Goal: Transaction & Acquisition: Purchase product/service

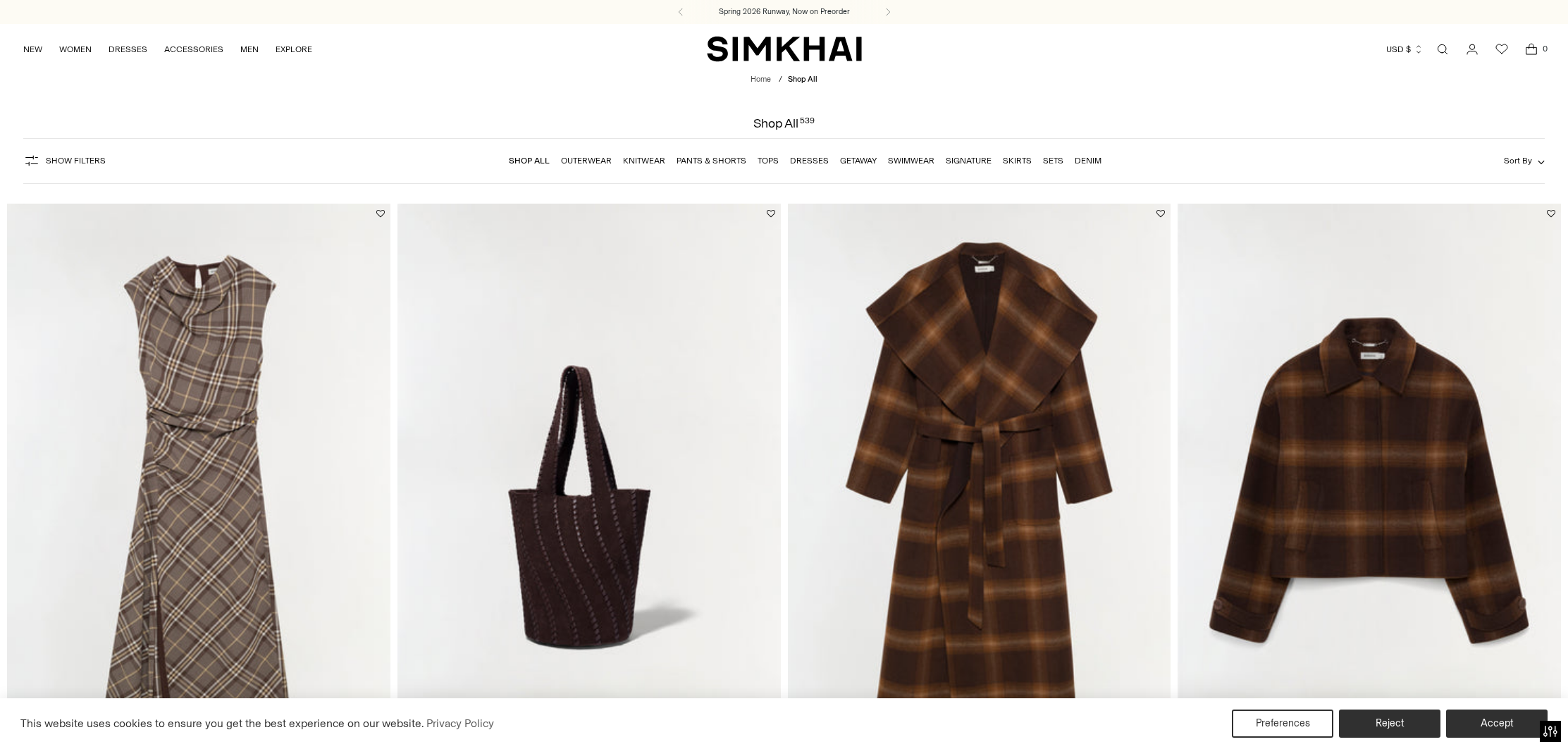
click at [656, 164] on link "Knitwear" at bounding box center [644, 160] width 43 height 9
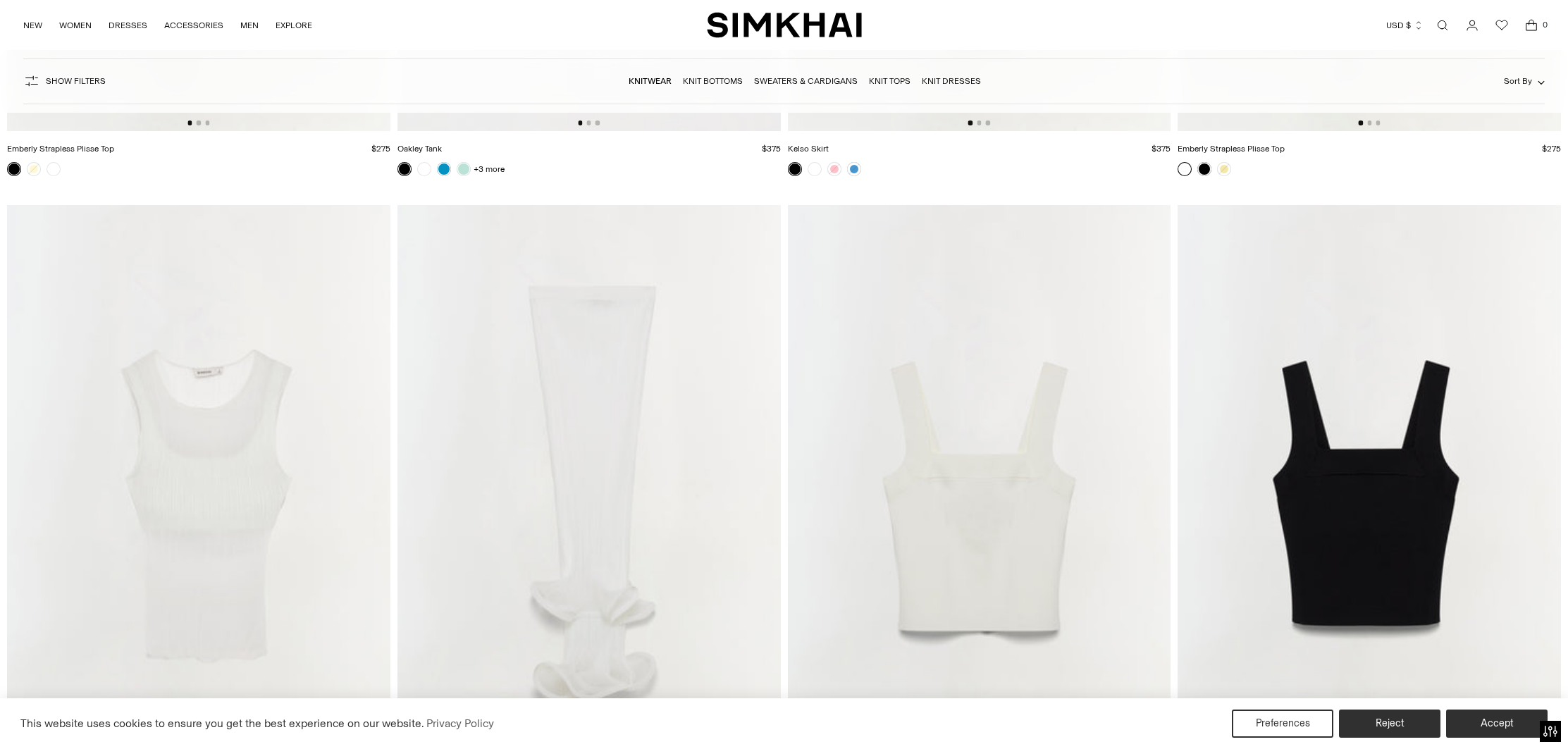
scroll to position [14200, 0]
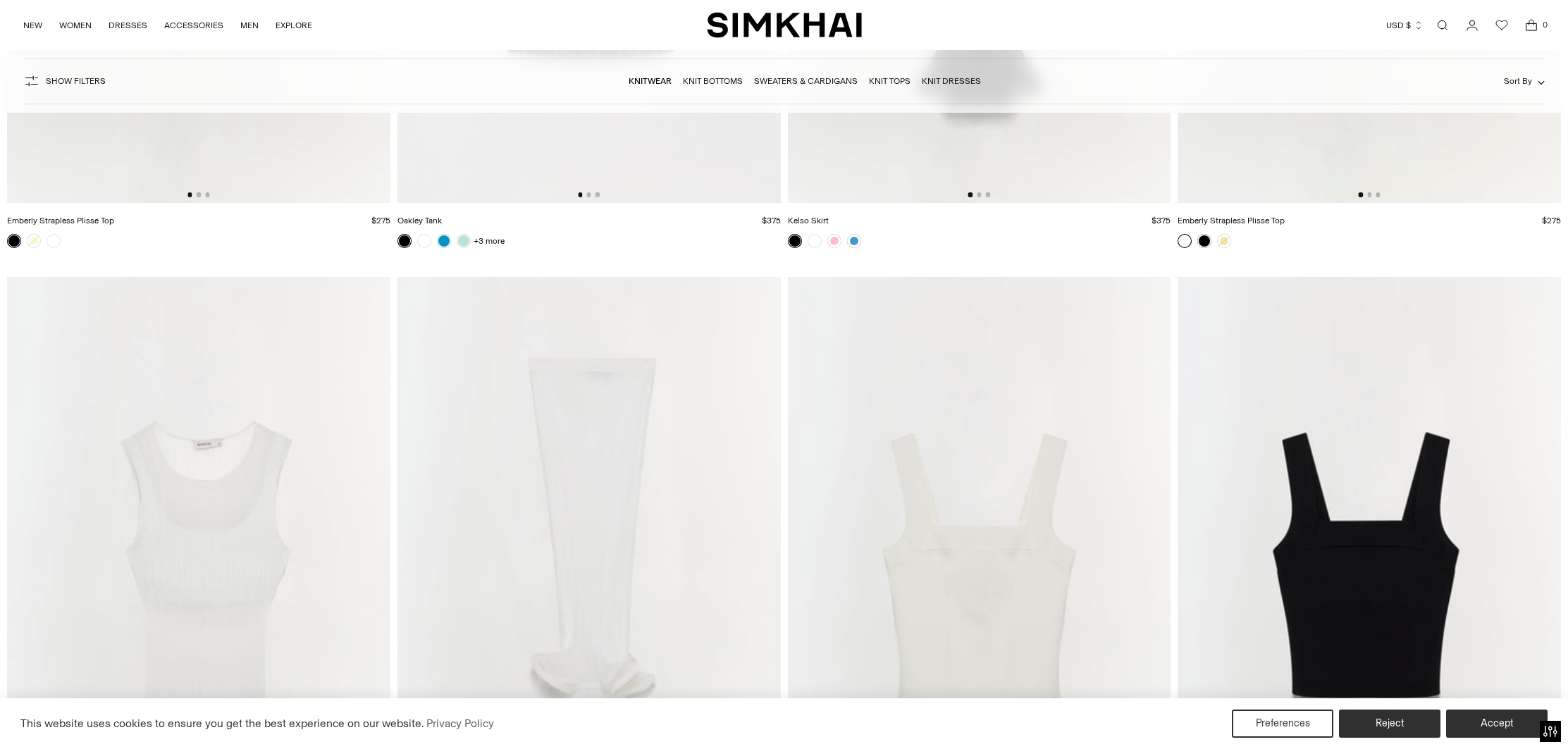
click at [1442, 25] on link "Open search modal" at bounding box center [1443, 26] width 28 height 28
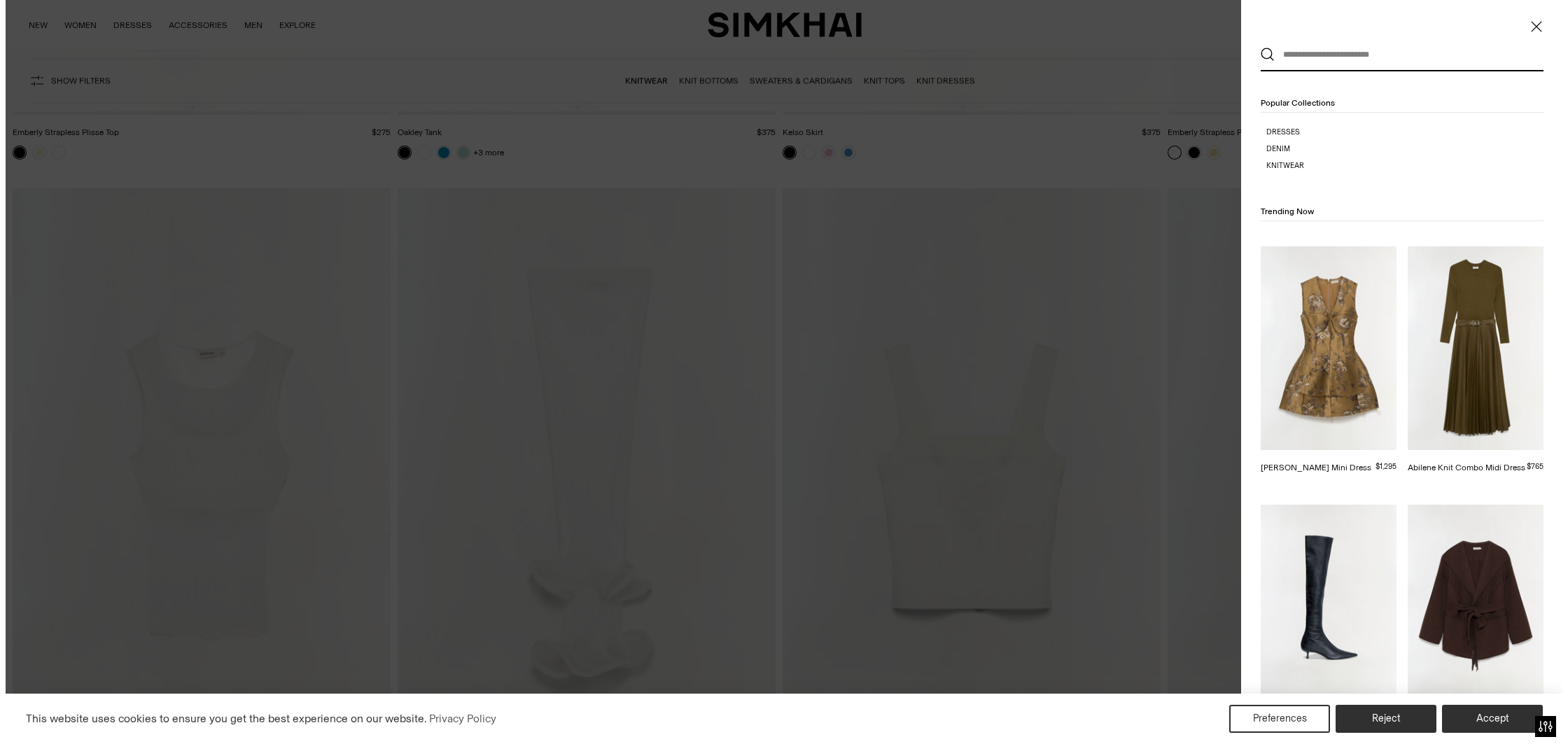
scroll to position [0, 0]
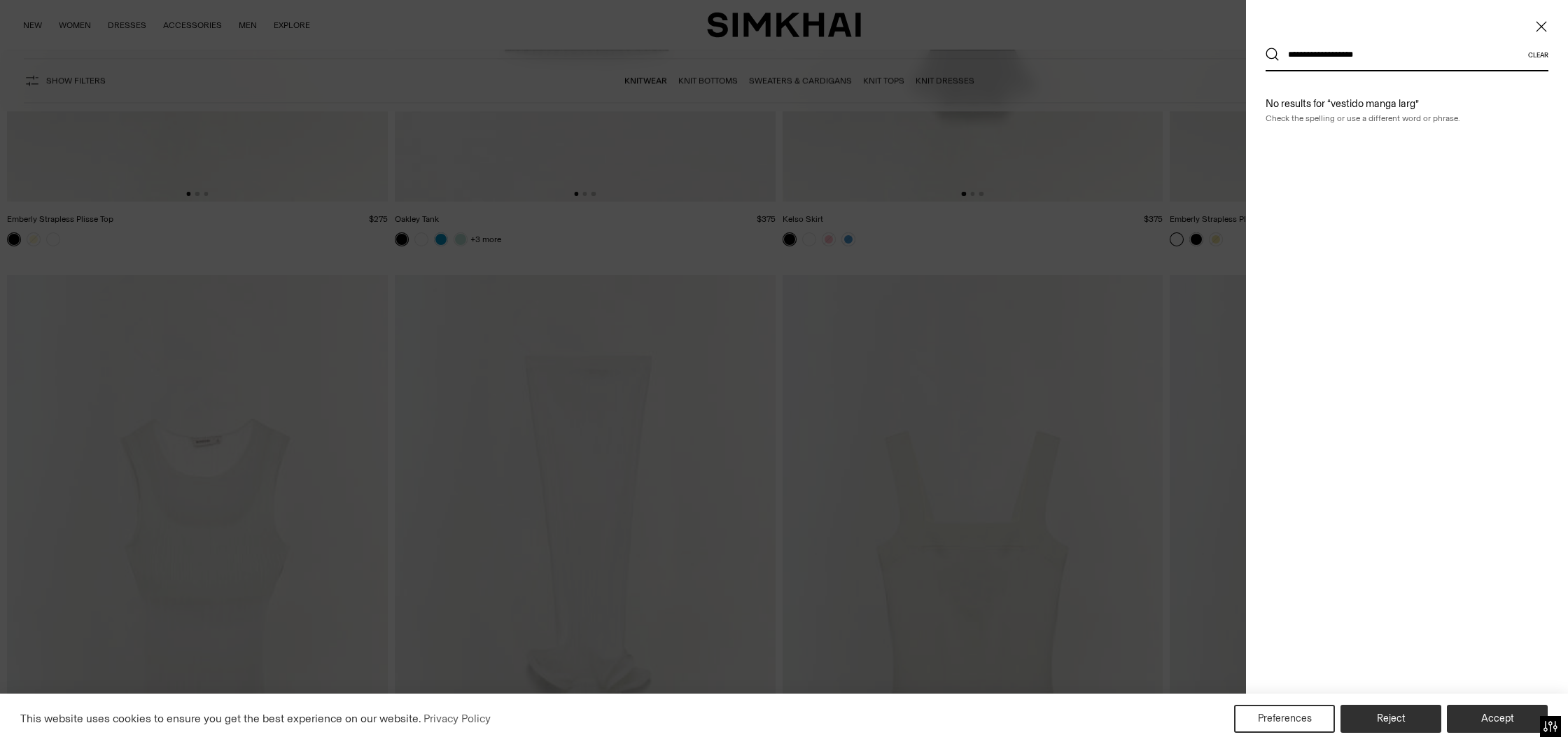
type input "**********"
click at [1265, 47] on button "Search" at bounding box center [1272, 54] width 14 height 14
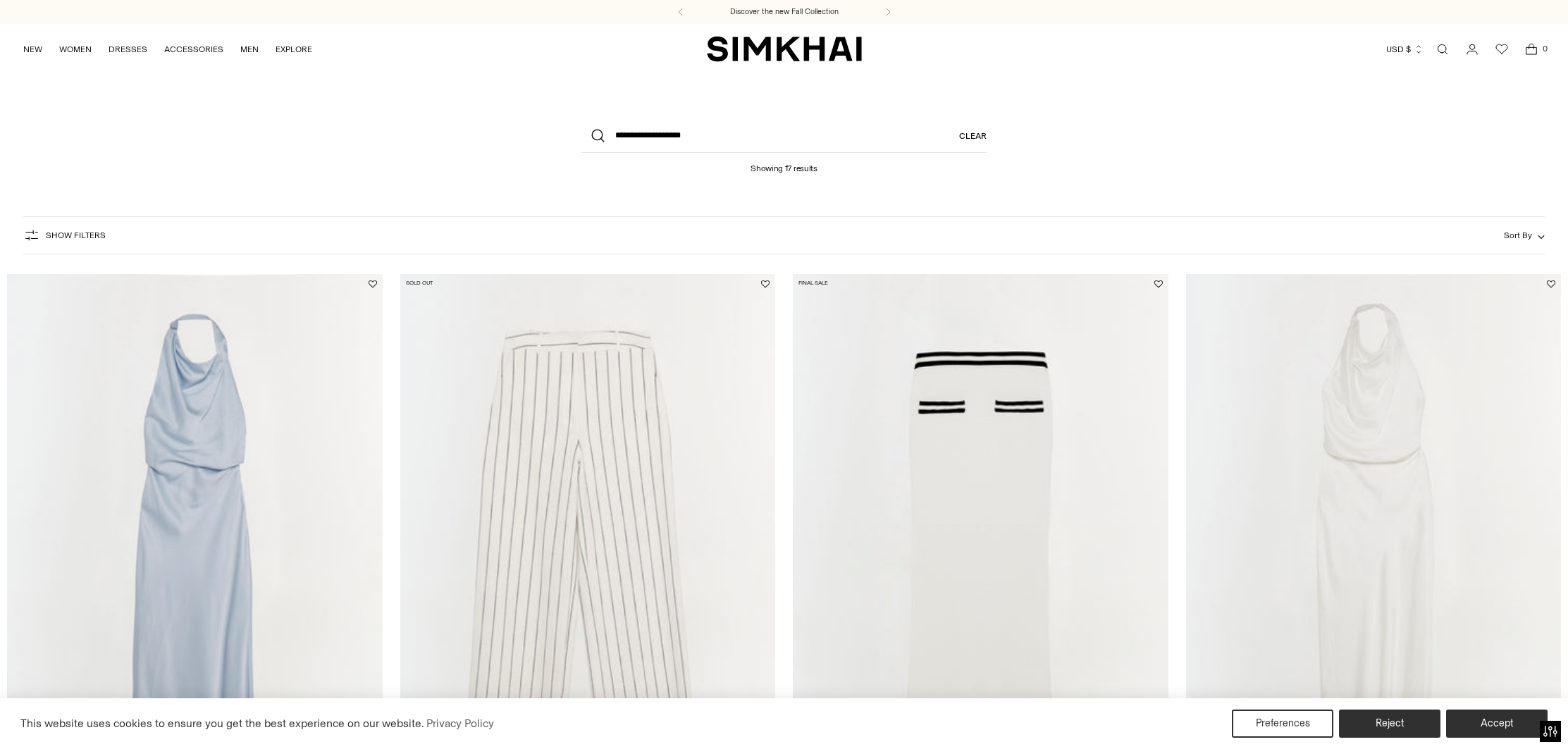
click at [1440, 50] on link "Open search modal" at bounding box center [1443, 49] width 28 height 28
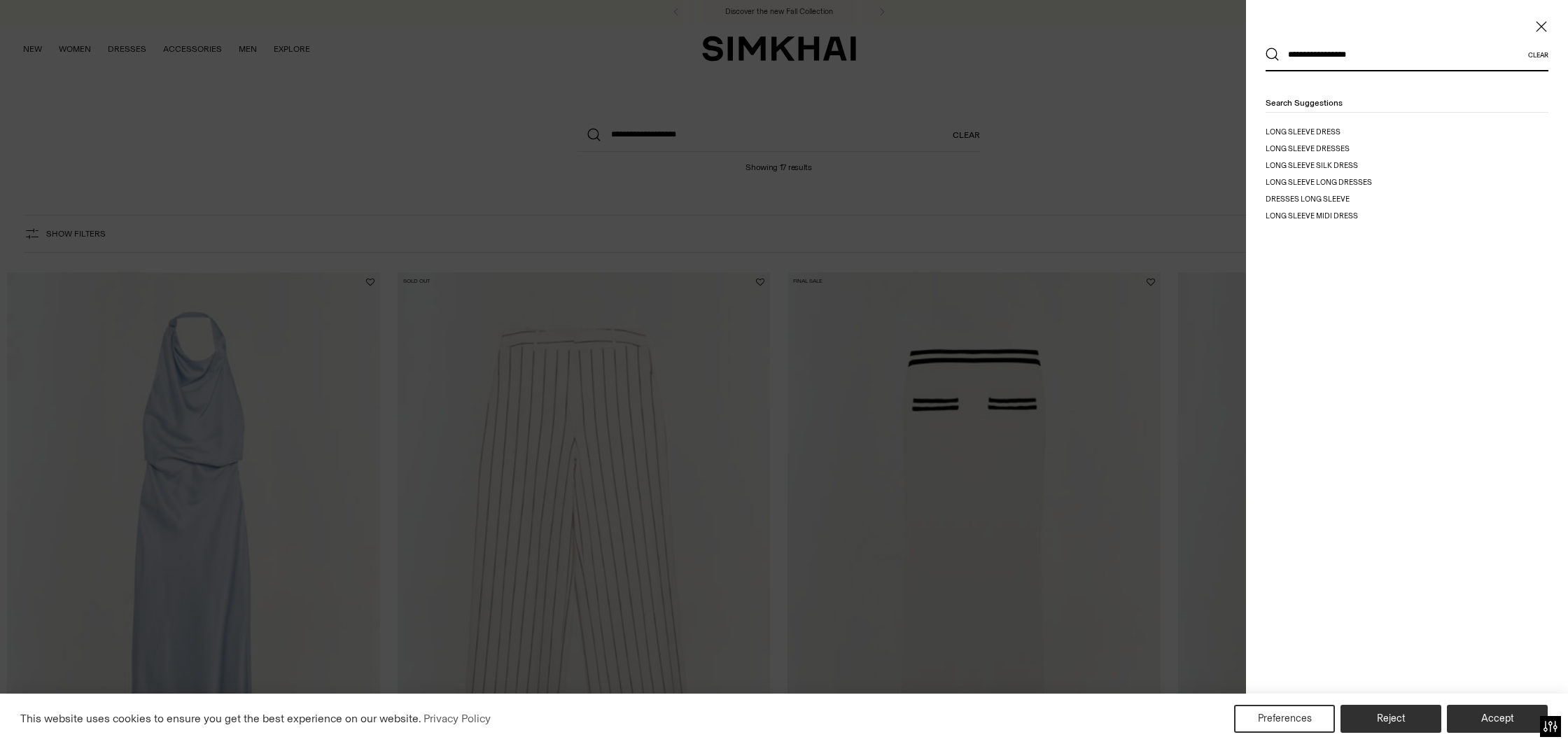
type input "**********"
click at [1265, 47] on button "Search" at bounding box center [1272, 54] width 14 height 14
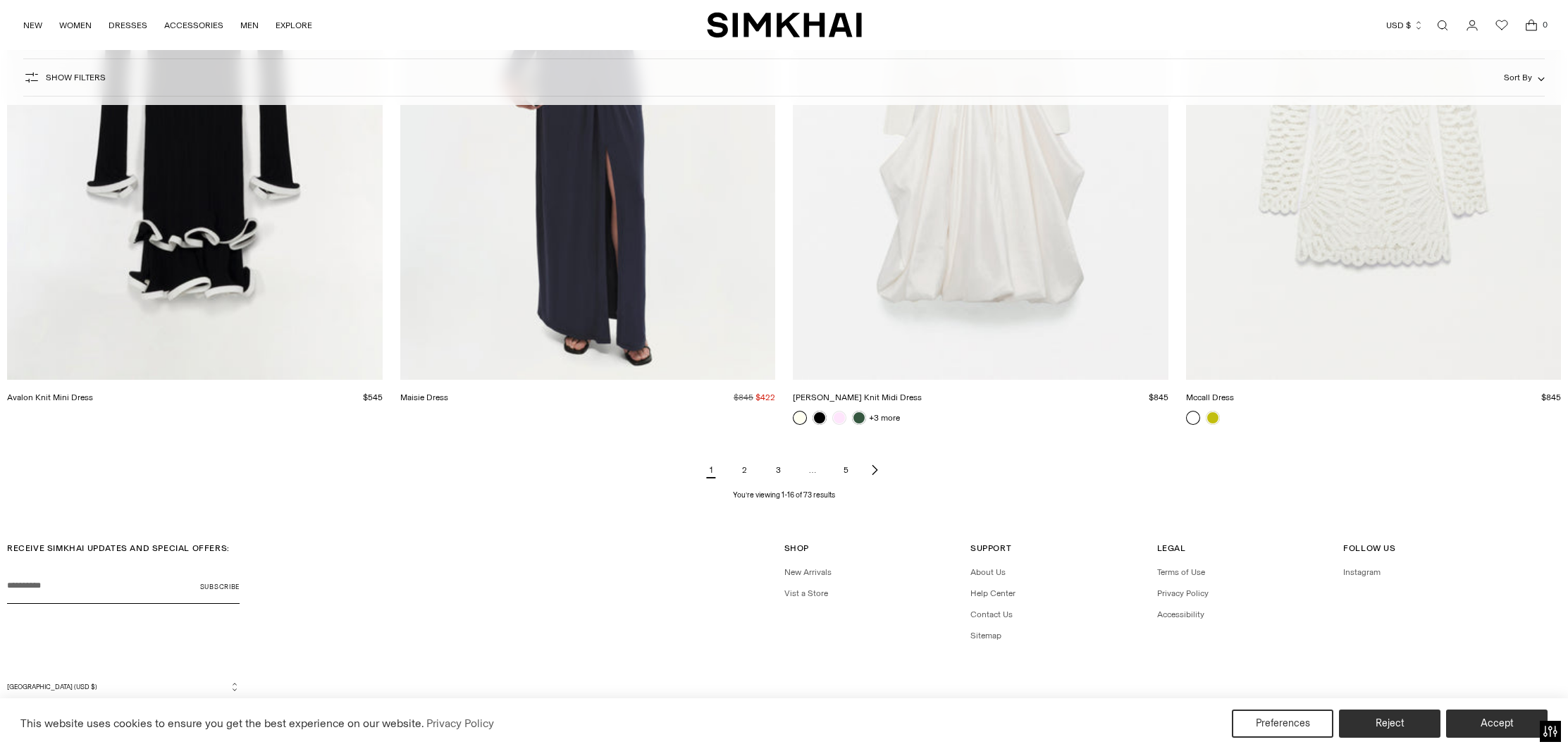
scroll to position [2369, 0]
click at [874, 475] on link "Next page of results" at bounding box center [874, 469] width 17 height 28
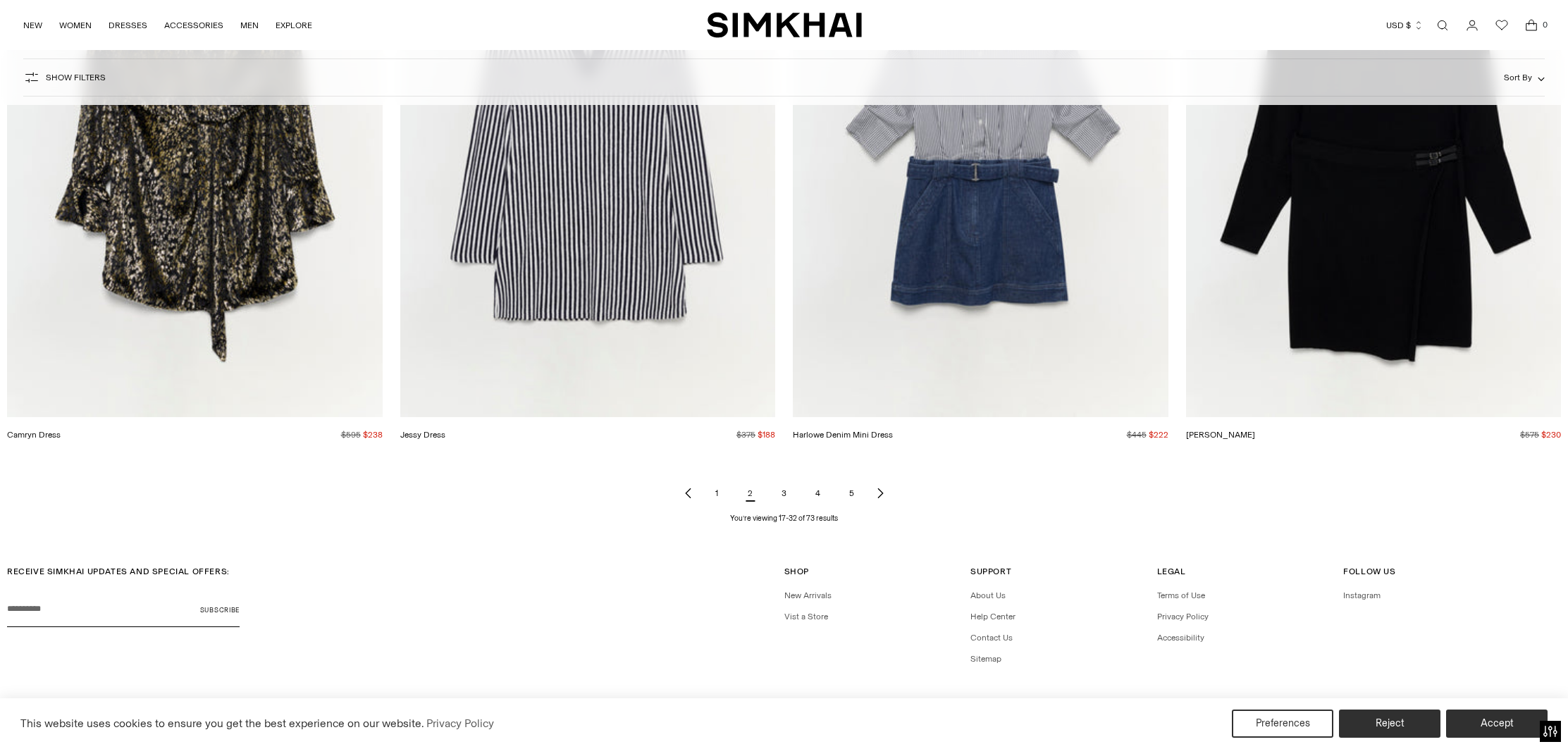
scroll to position [2361, 0]
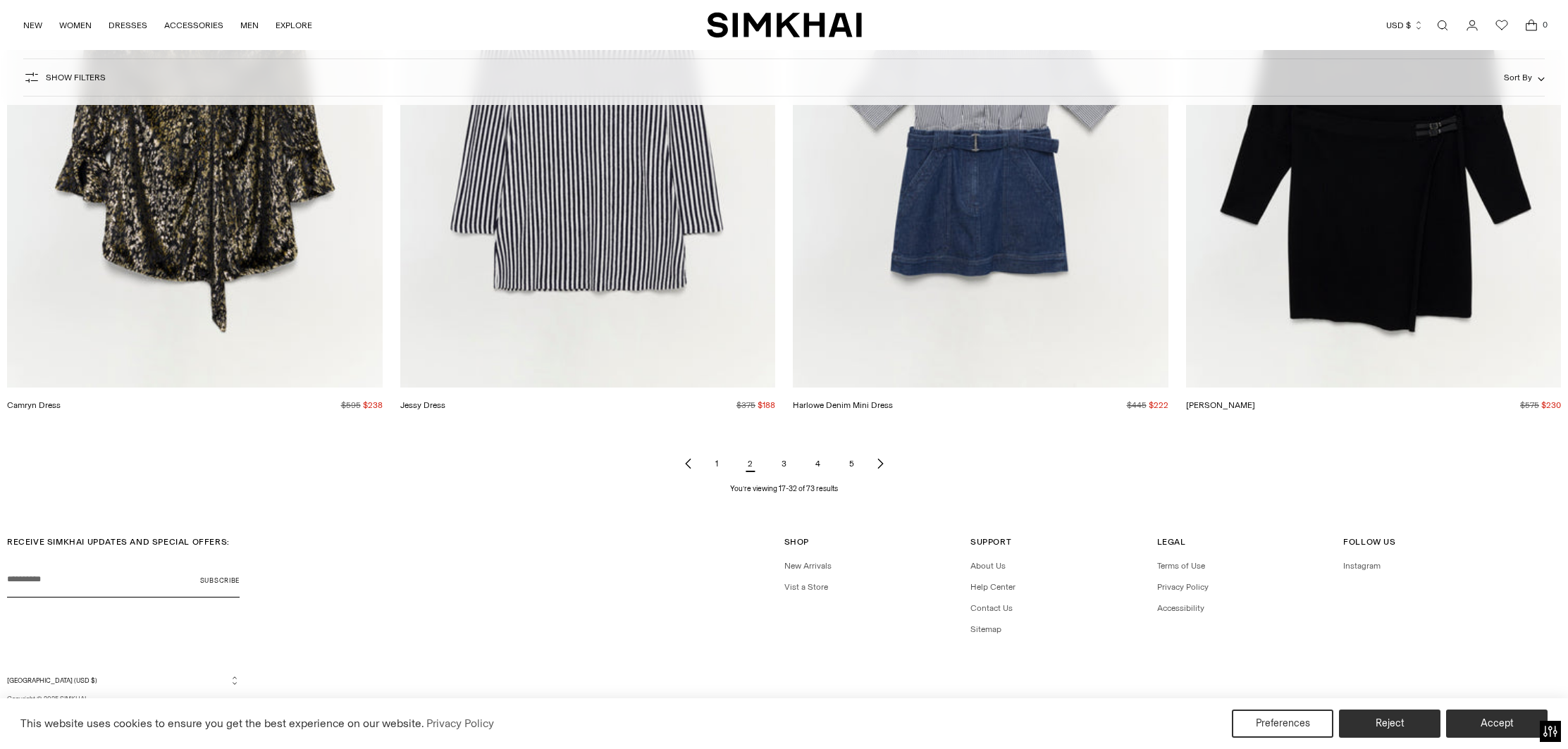
click at [790, 464] on link "3" at bounding box center [784, 464] width 28 height 28
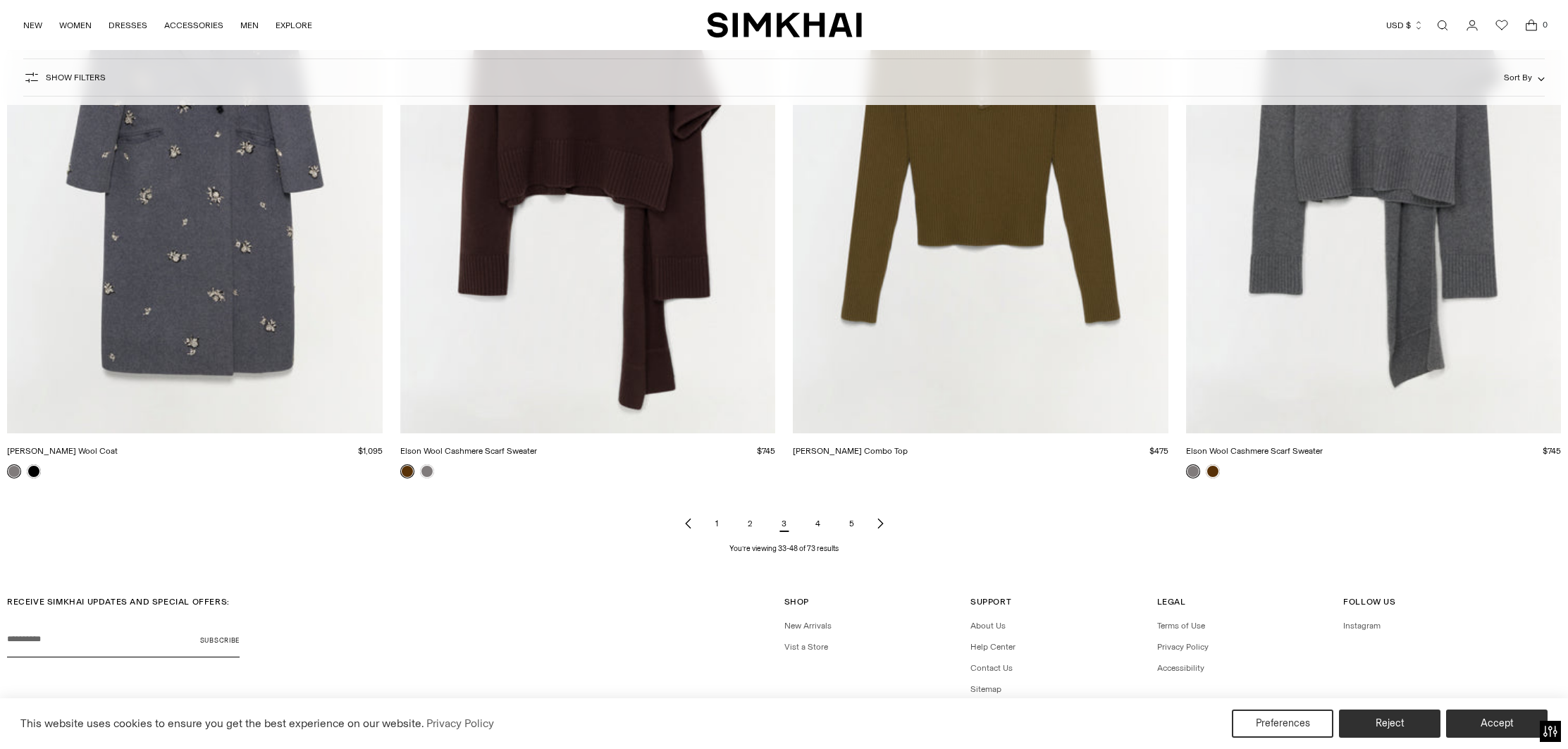
scroll to position [2375, 0]
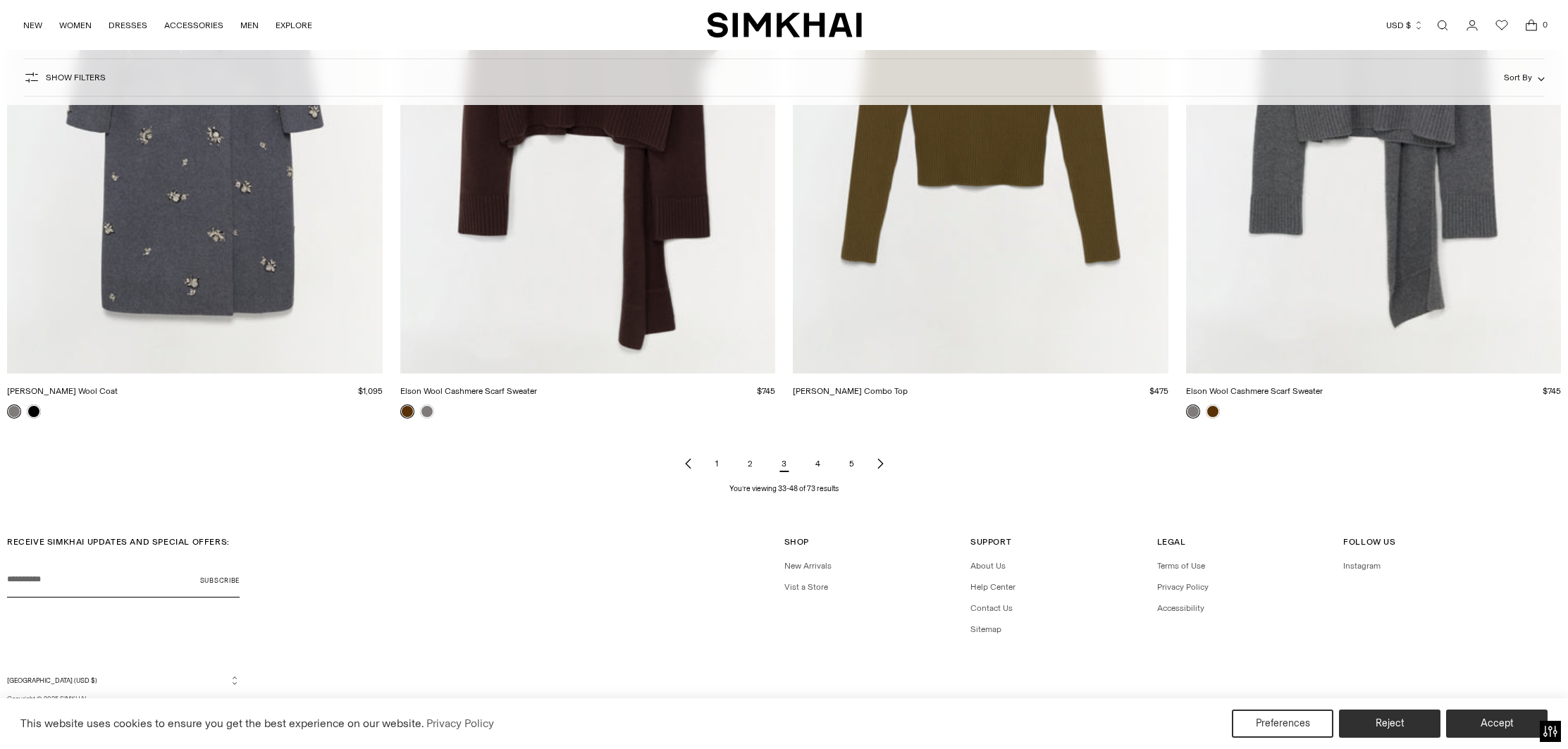
click at [817, 462] on link "4" at bounding box center [818, 464] width 28 height 28
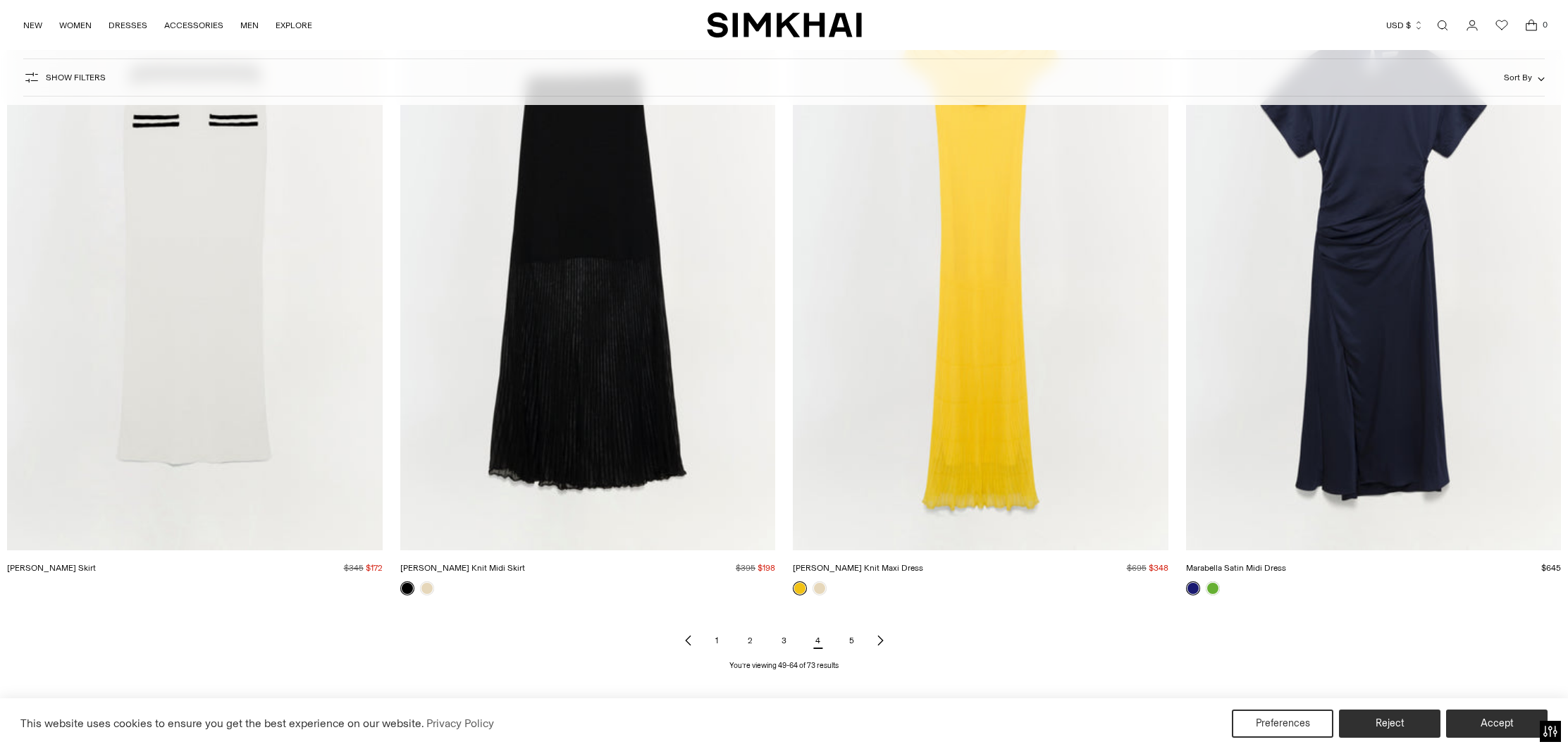
scroll to position [2375, 0]
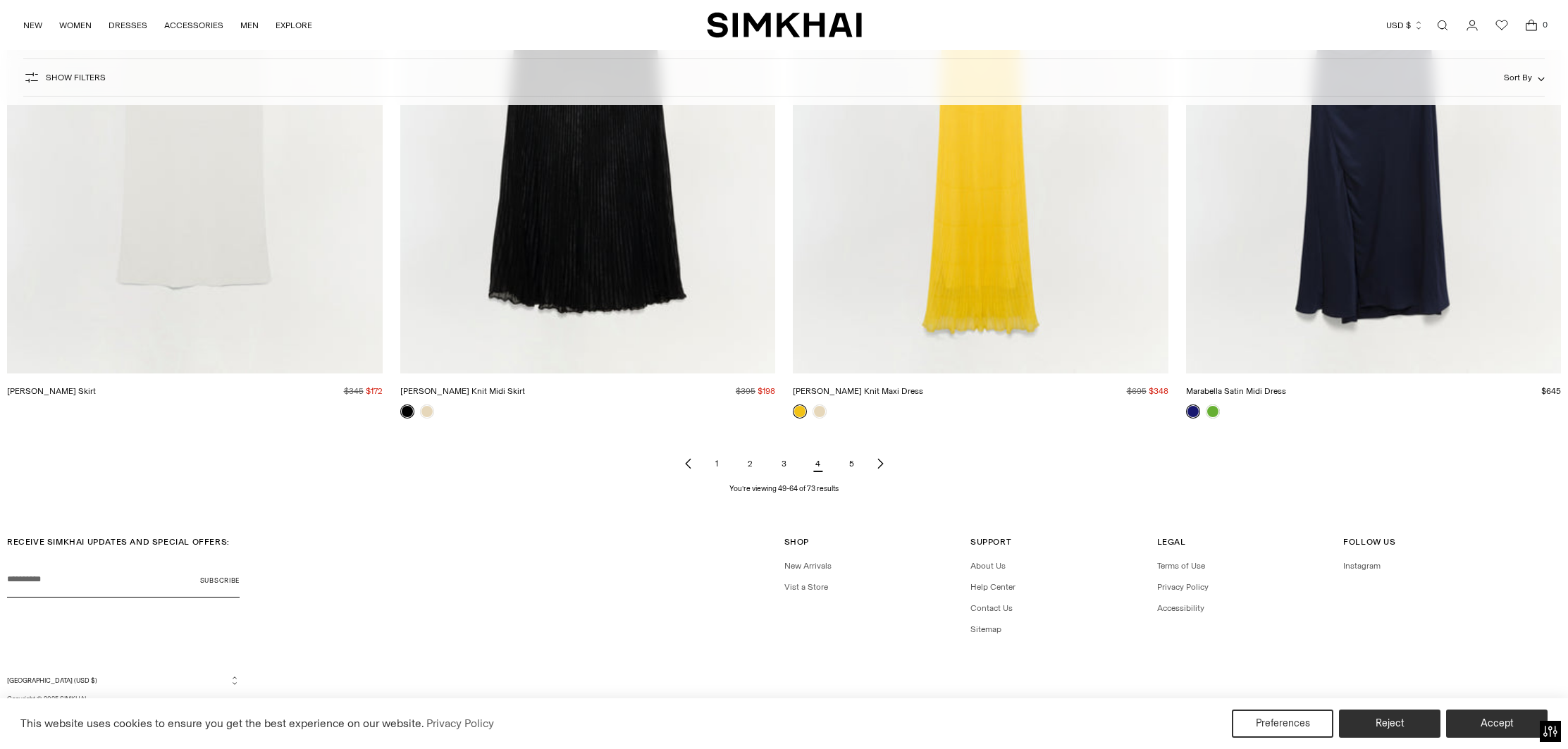
click at [847, 465] on link "5" at bounding box center [852, 464] width 28 height 28
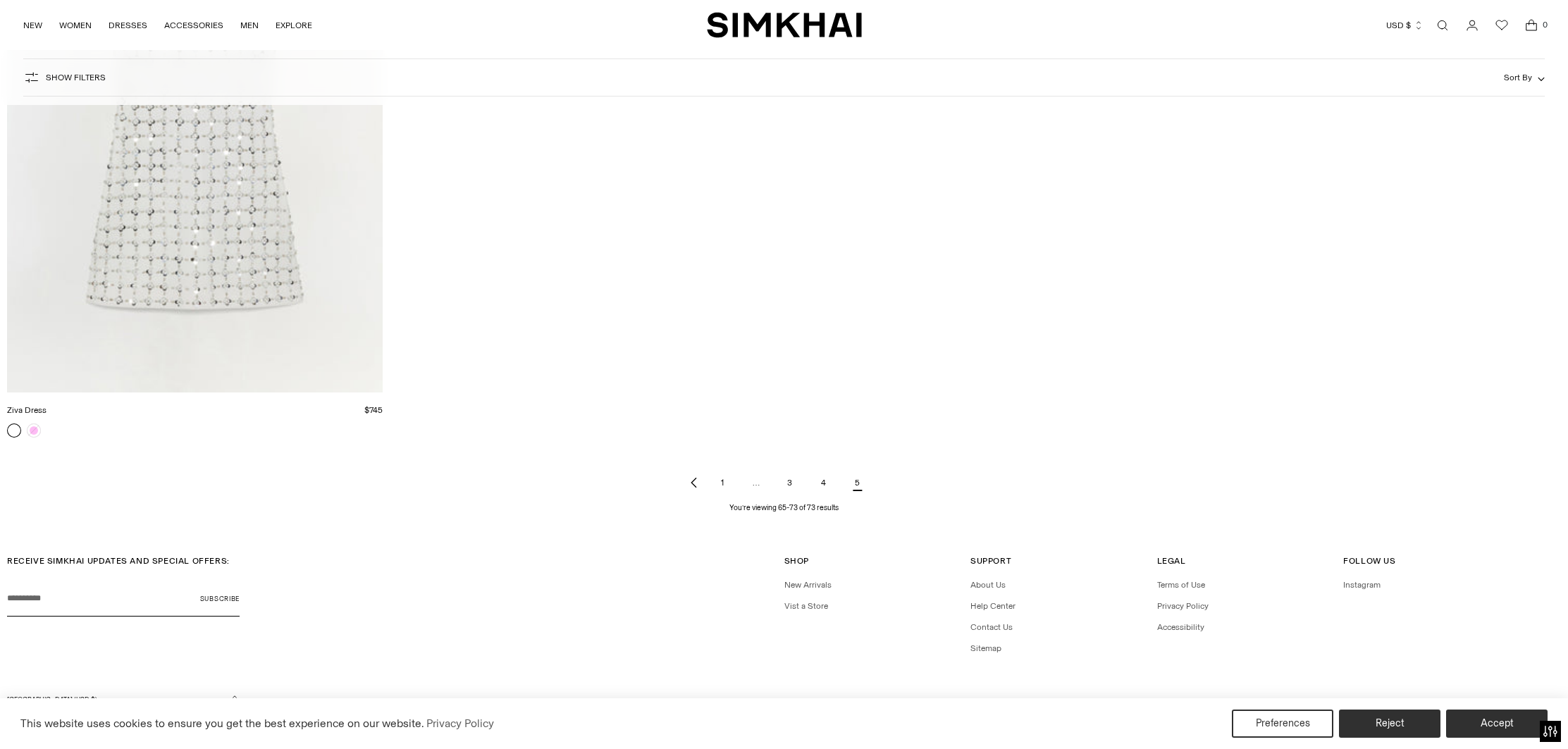
scroll to position [1724, 0]
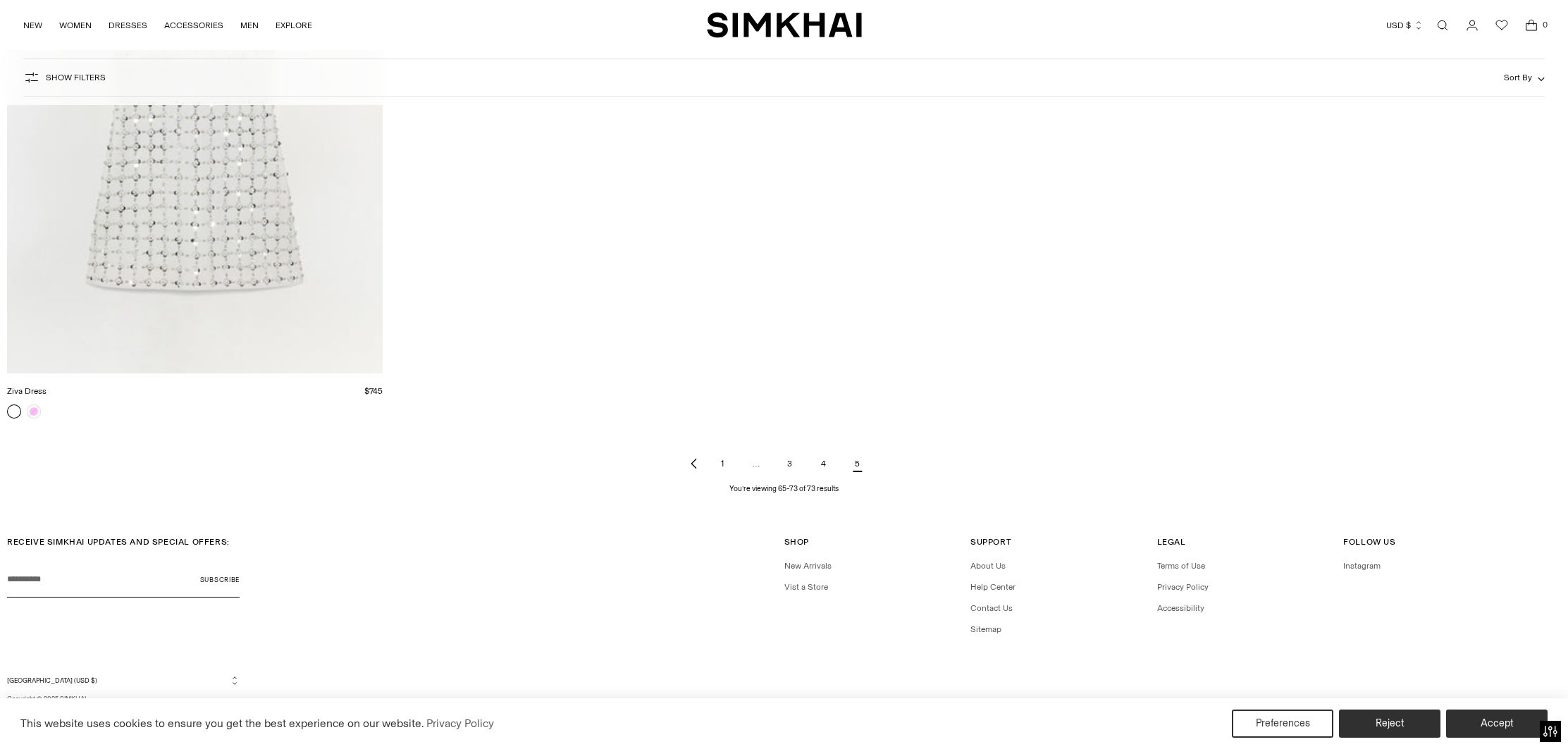
click at [722, 460] on link "1" at bounding box center [722, 464] width 28 height 28
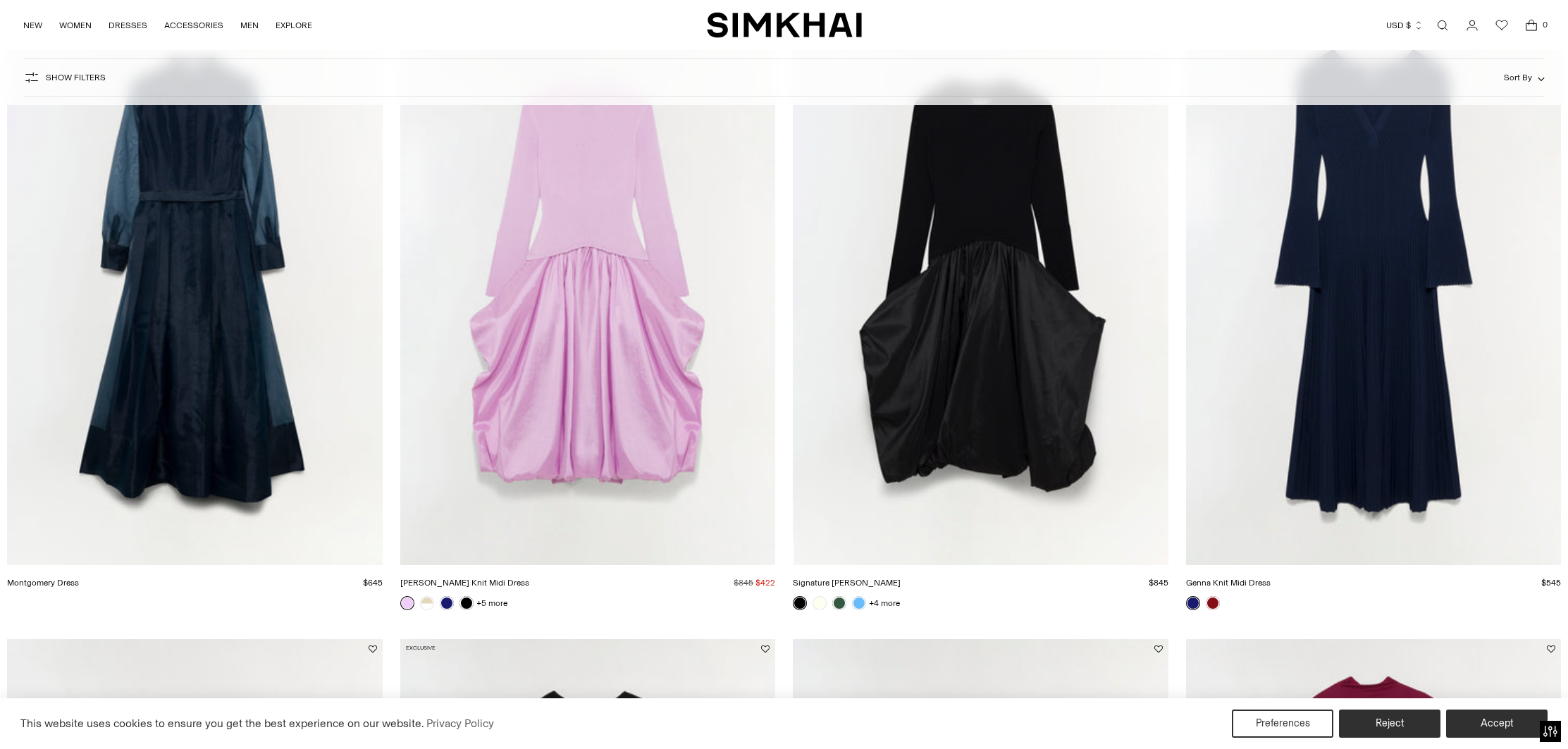
scroll to position [275, 0]
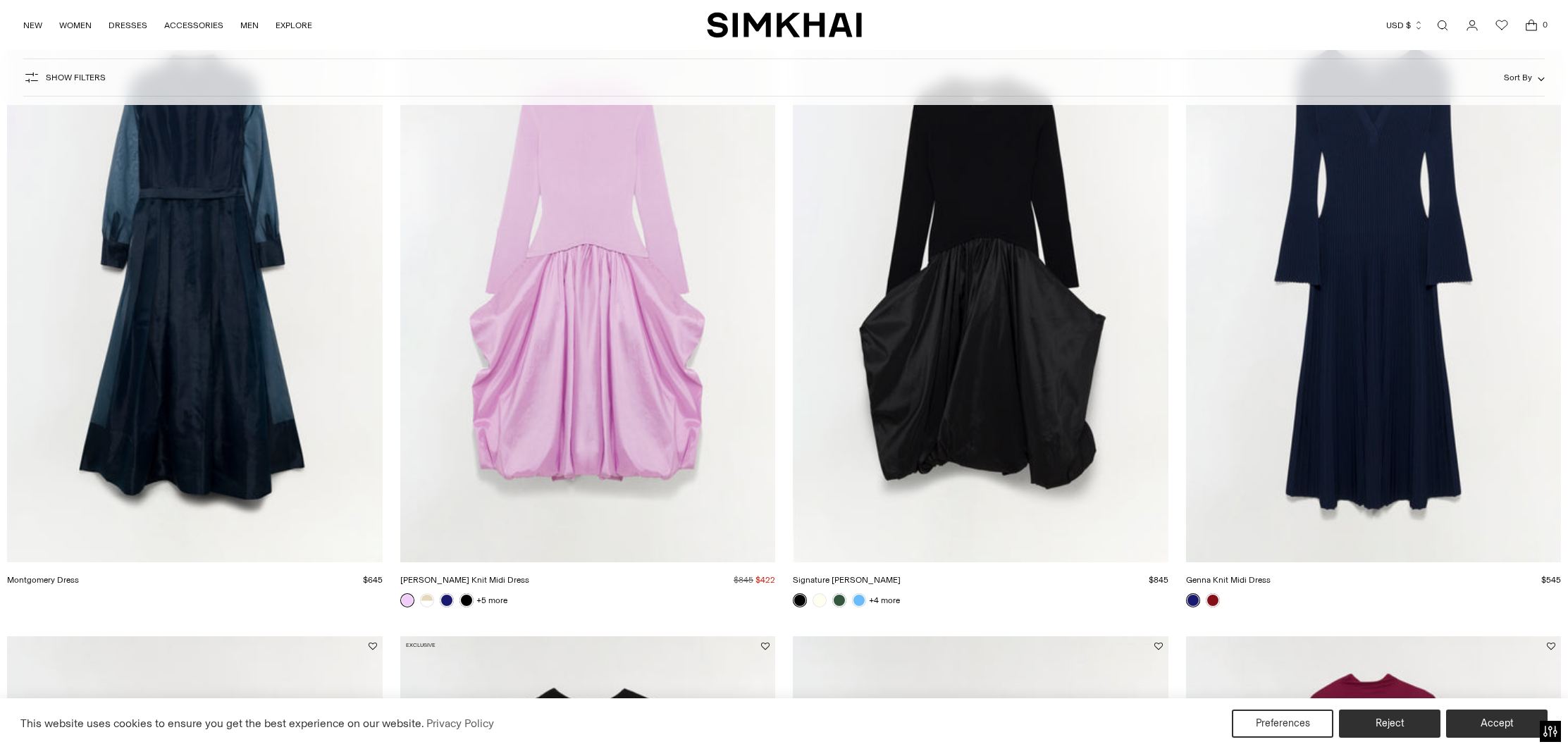
click at [480, 581] on link "[PERSON_NAME] Knit Midi Dress" at bounding box center [465, 580] width 129 height 9
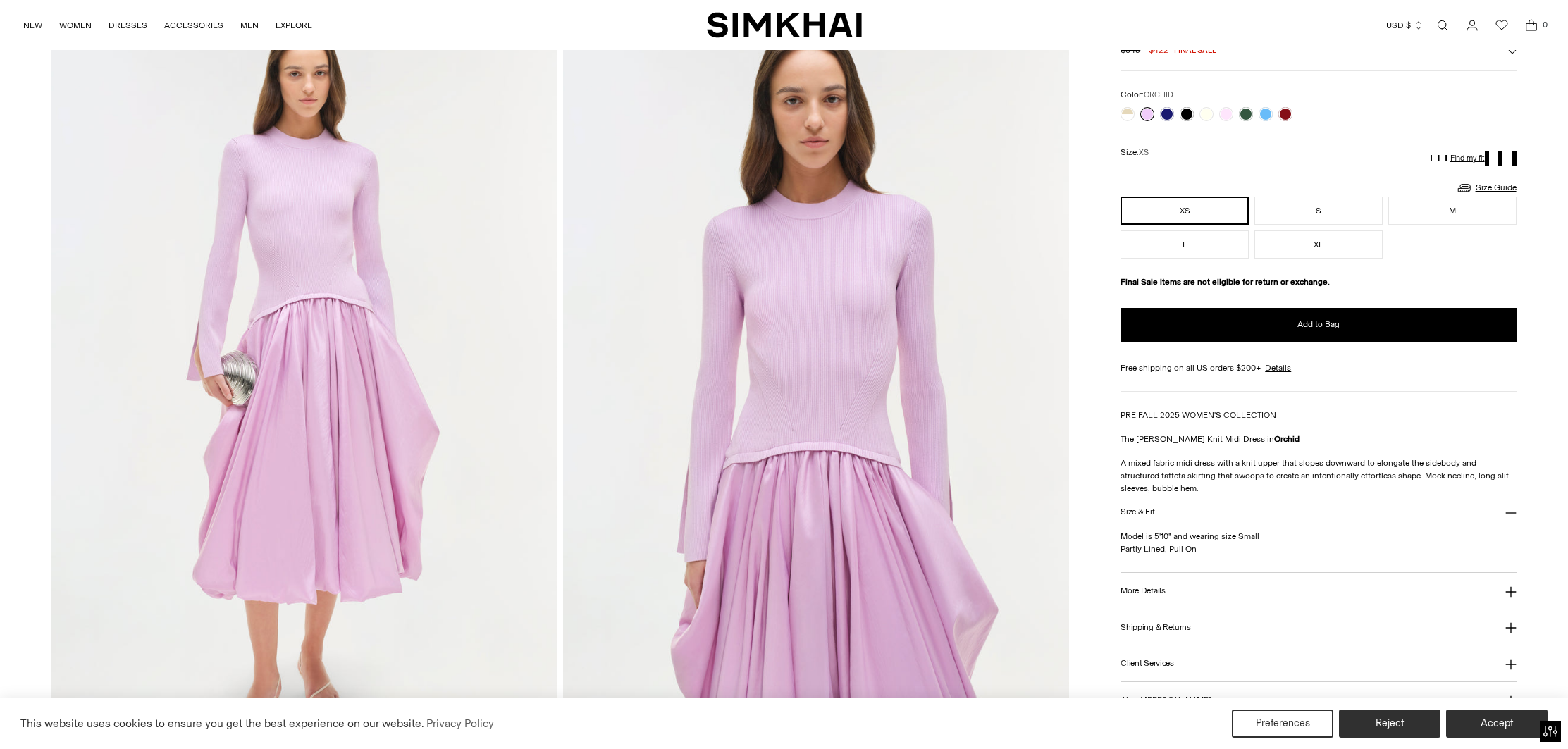
scroll to position [100, 0]
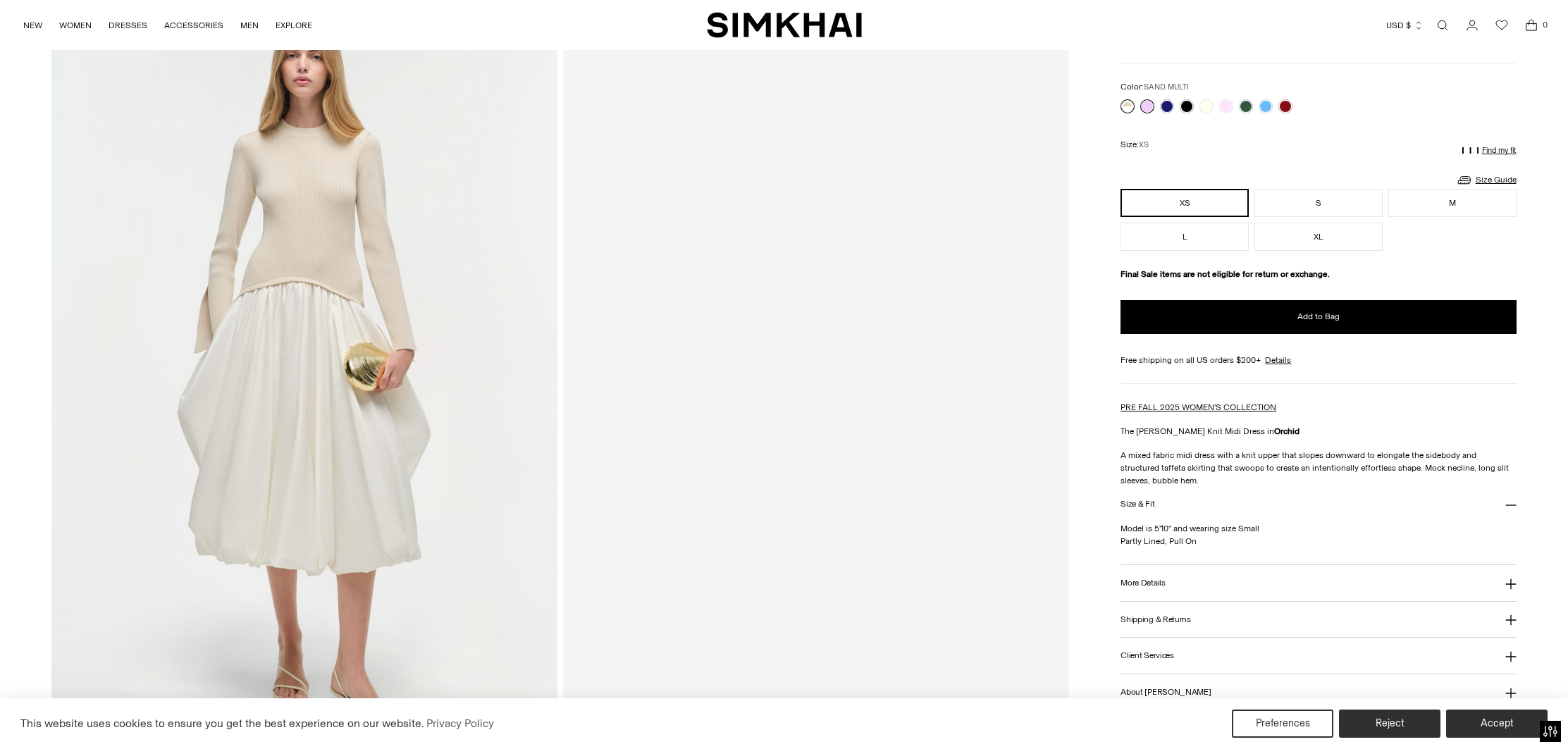
click at [1128, 105] on link at bounding box center [1127, 106] width 14 height 14
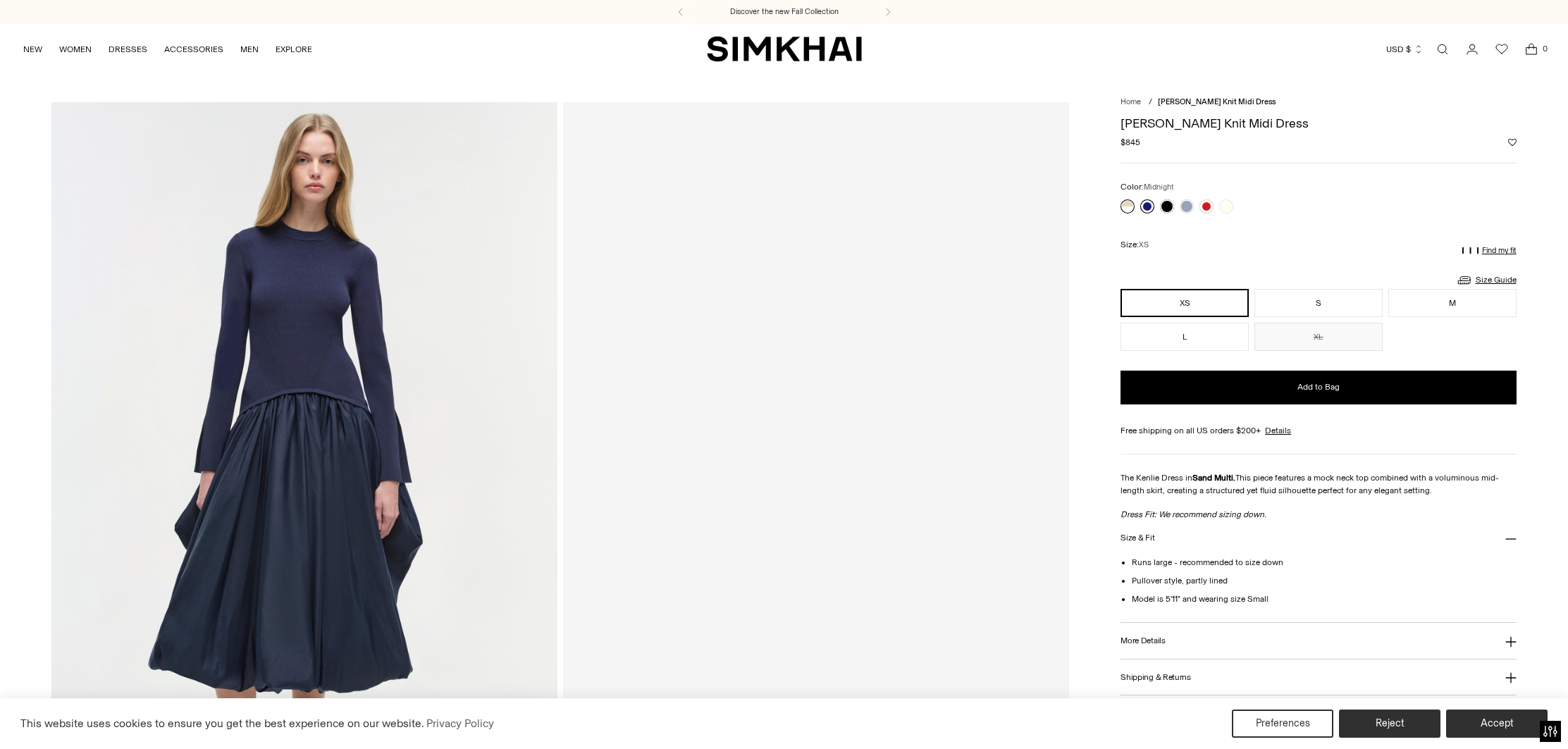
click at [1145, 204] on link at bounding box center [1147, 206] width 14 height 14
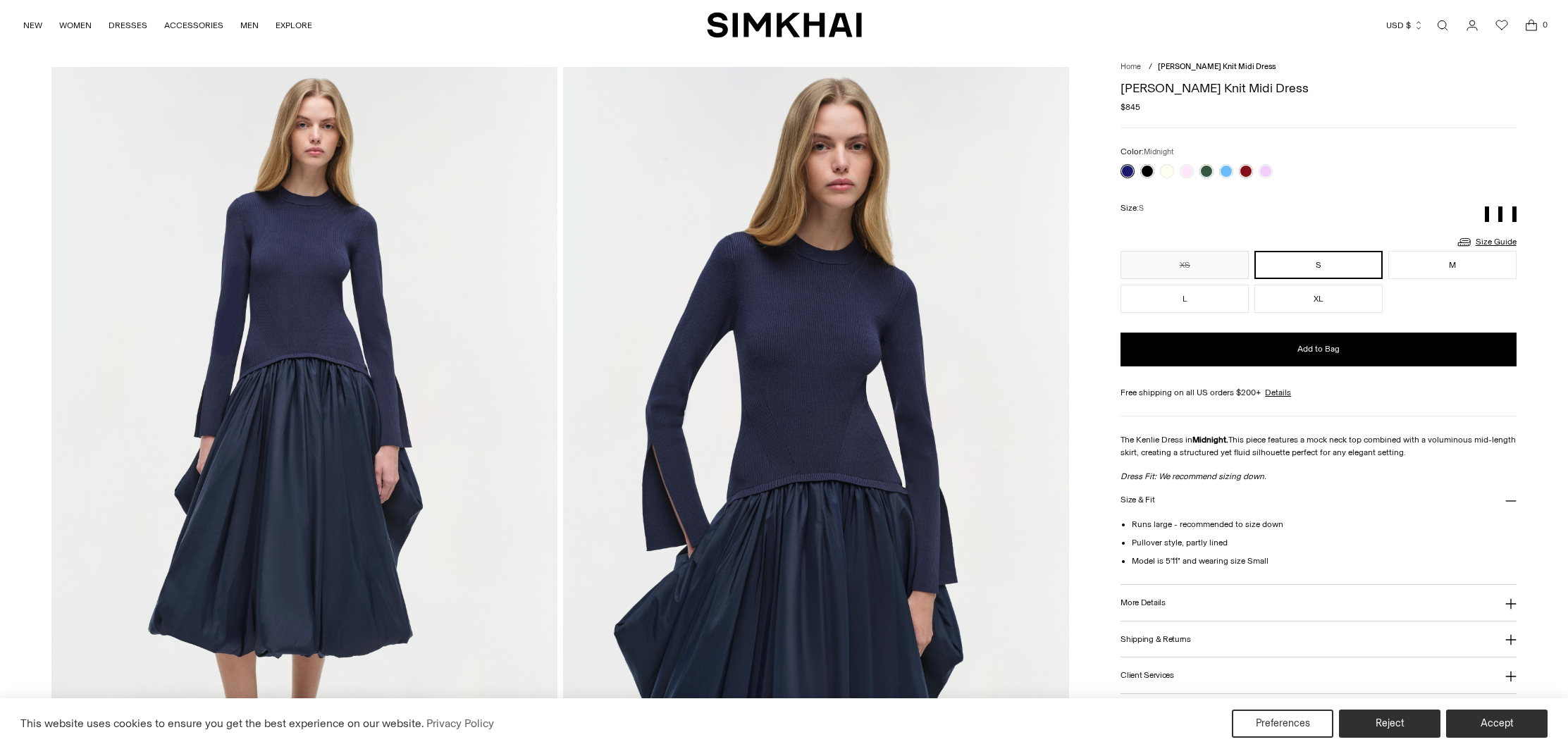
scroll to position [37, 0]
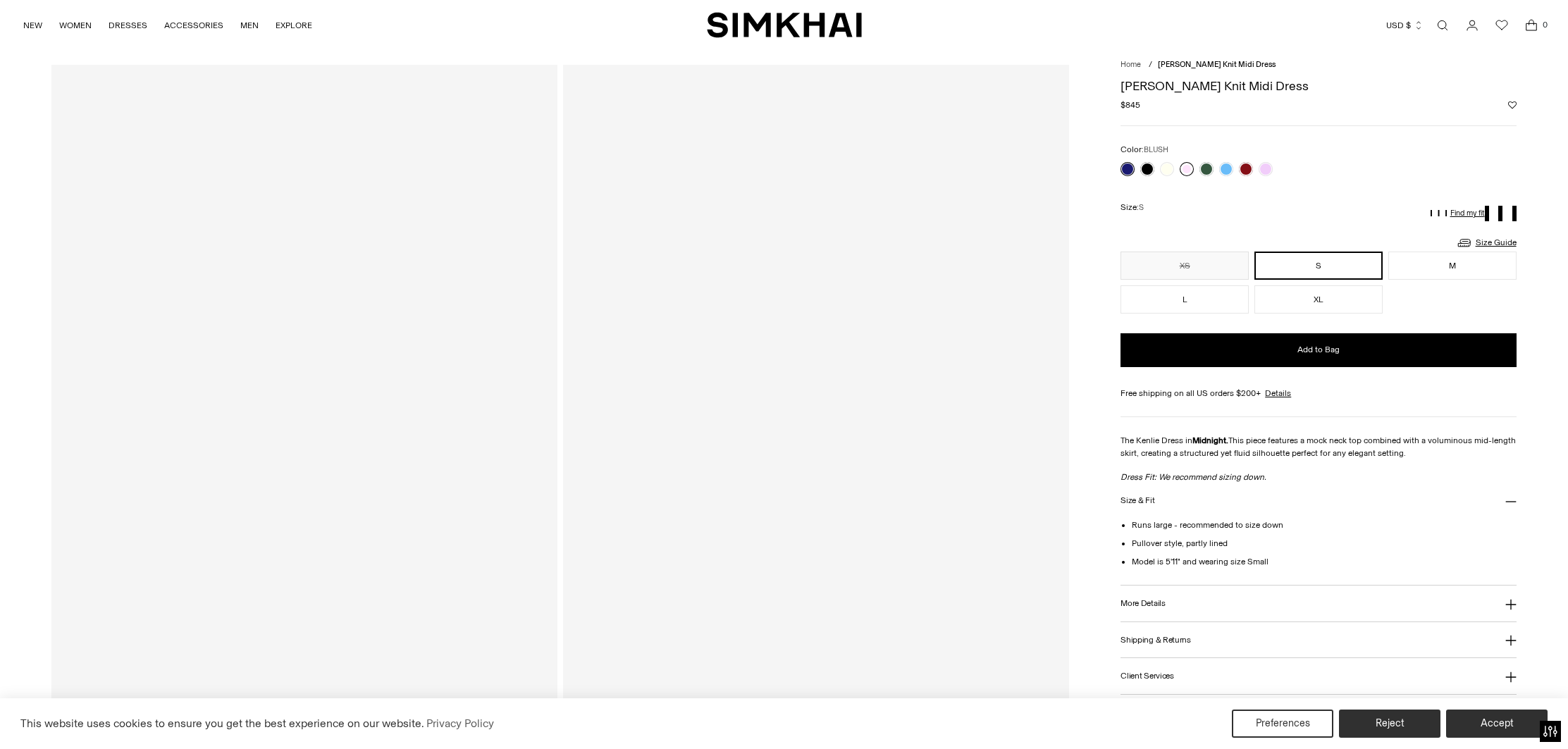
click at [1189, 171] on link at bounding box center [1186, 169] width 14 height 14
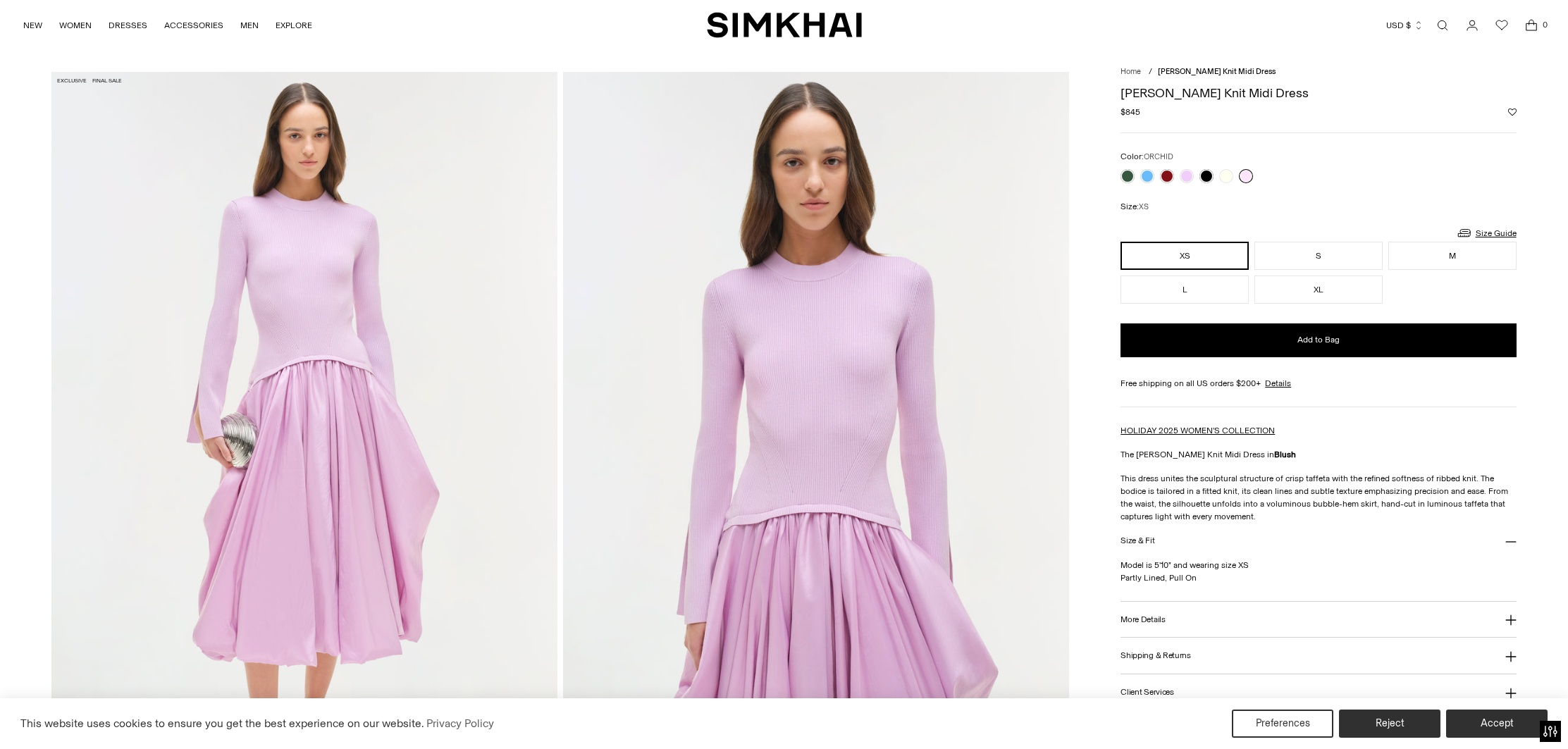
scroll to position [40, 0]
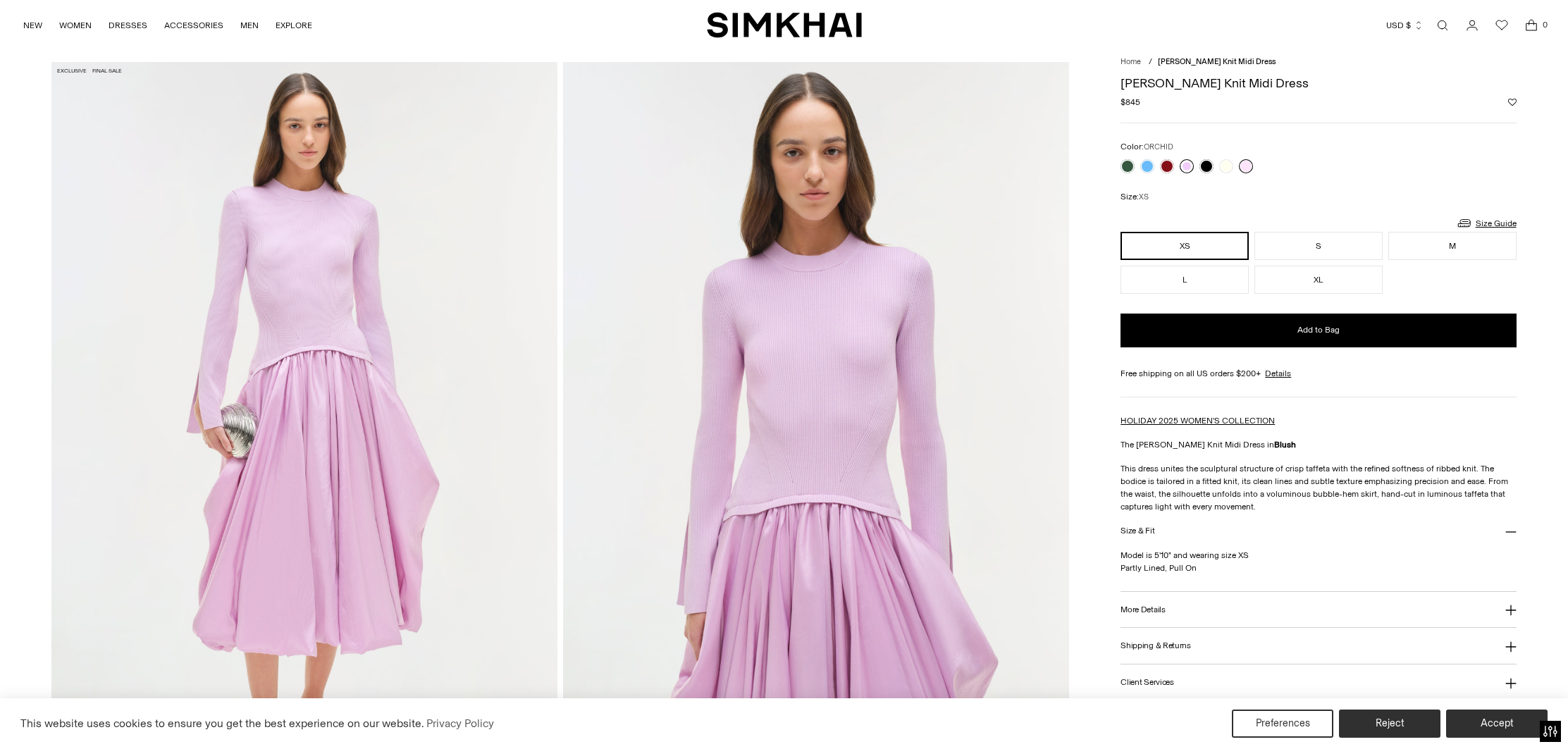
click at [1185, 168] on link at bounding box center [1186, 166] width 14 height 14
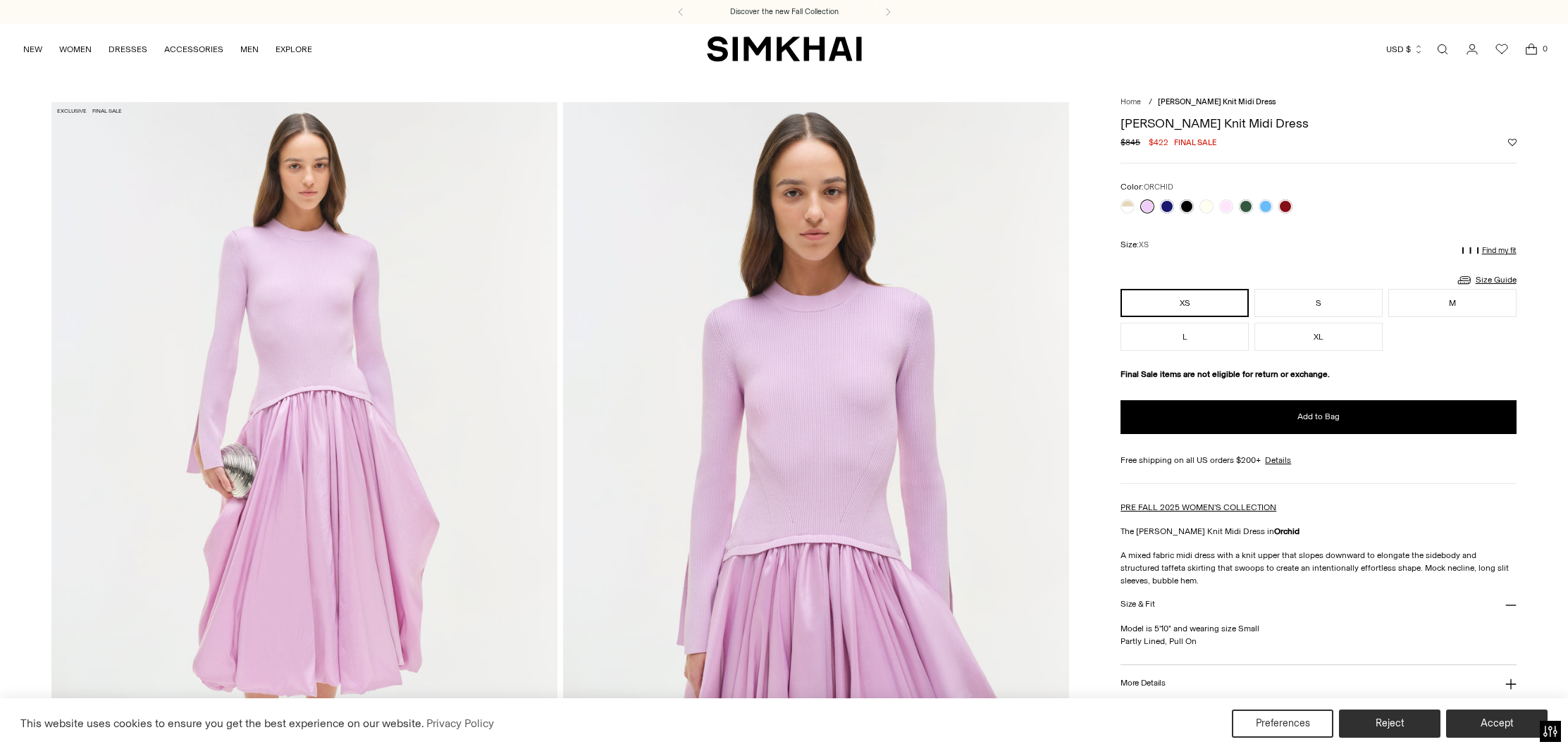
scroll to position [46, 0]
